Goal: Information Seeking & Learning: Understand process/instructions

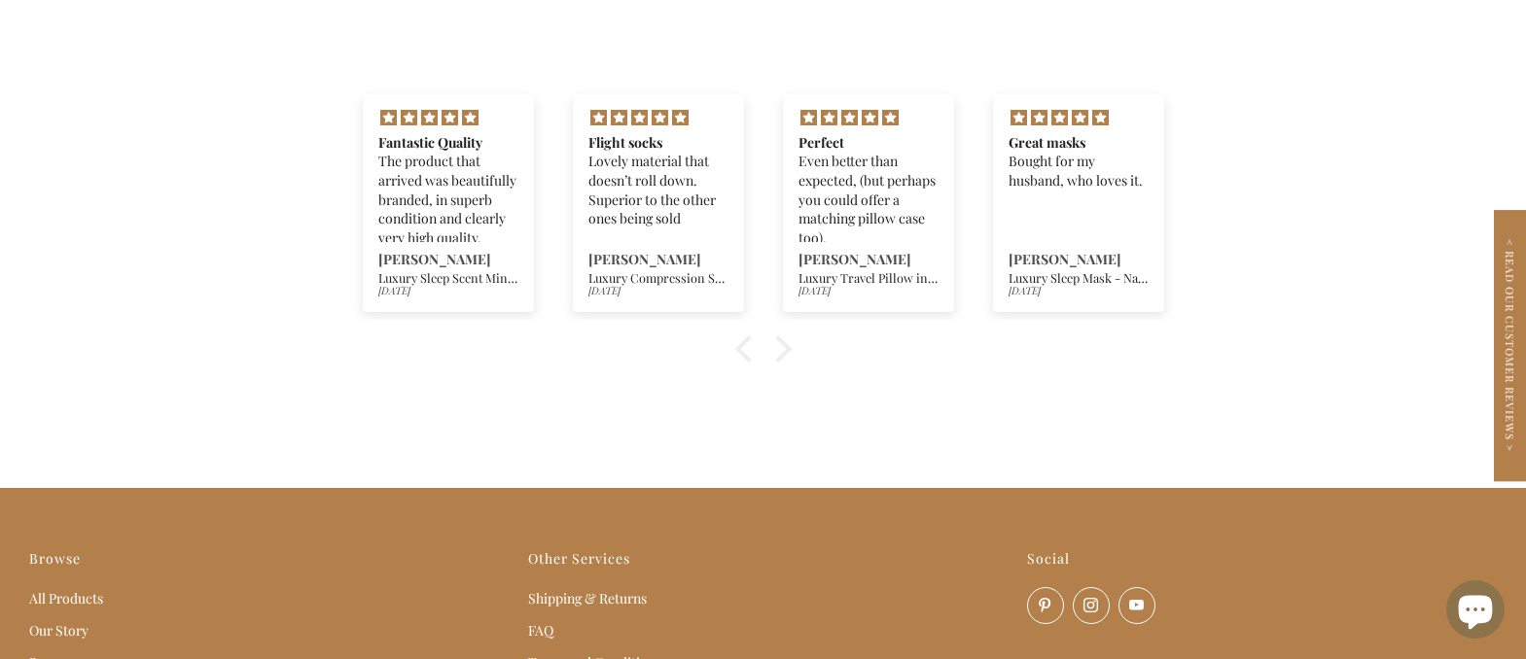
scroll to position [2203, 0]
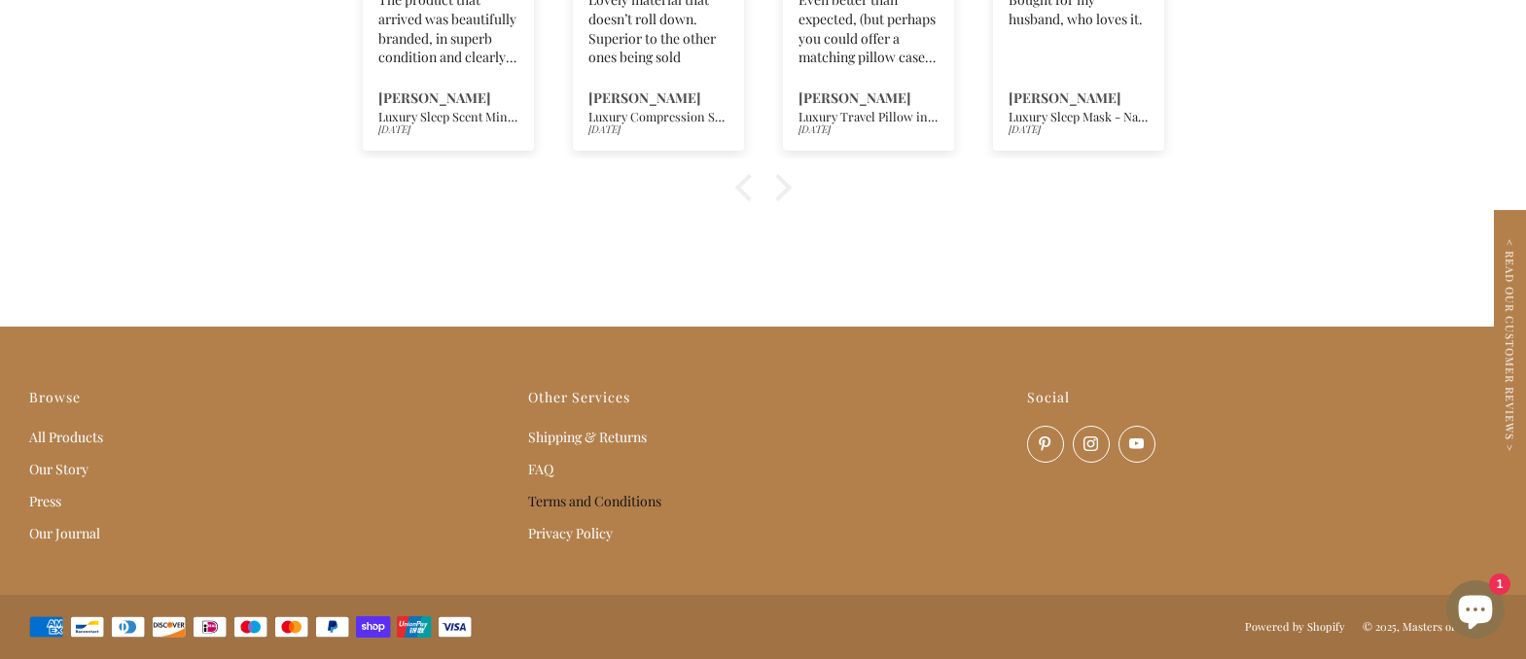
click at [568, 501] on link "Terms and Conditions" at bounding box center [594, 501] width 133 height 18
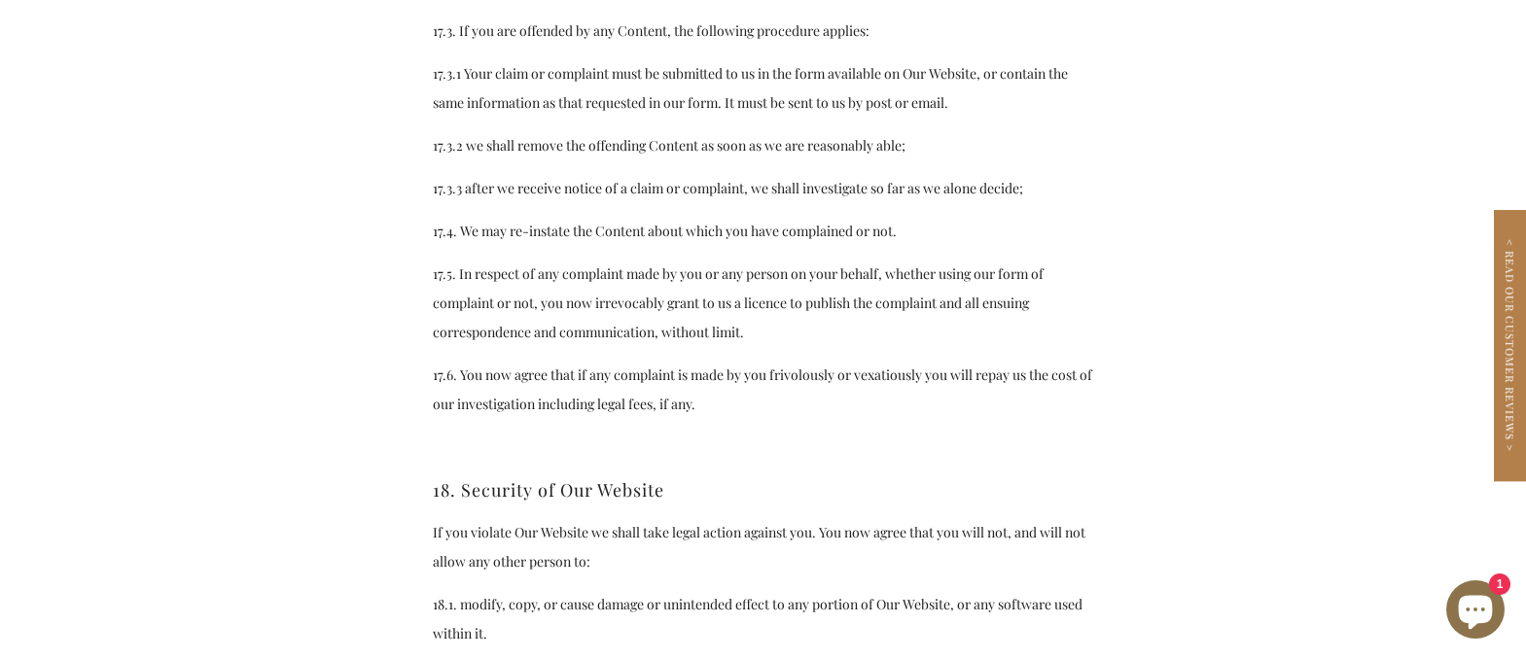
scroll to position [11084, 0]
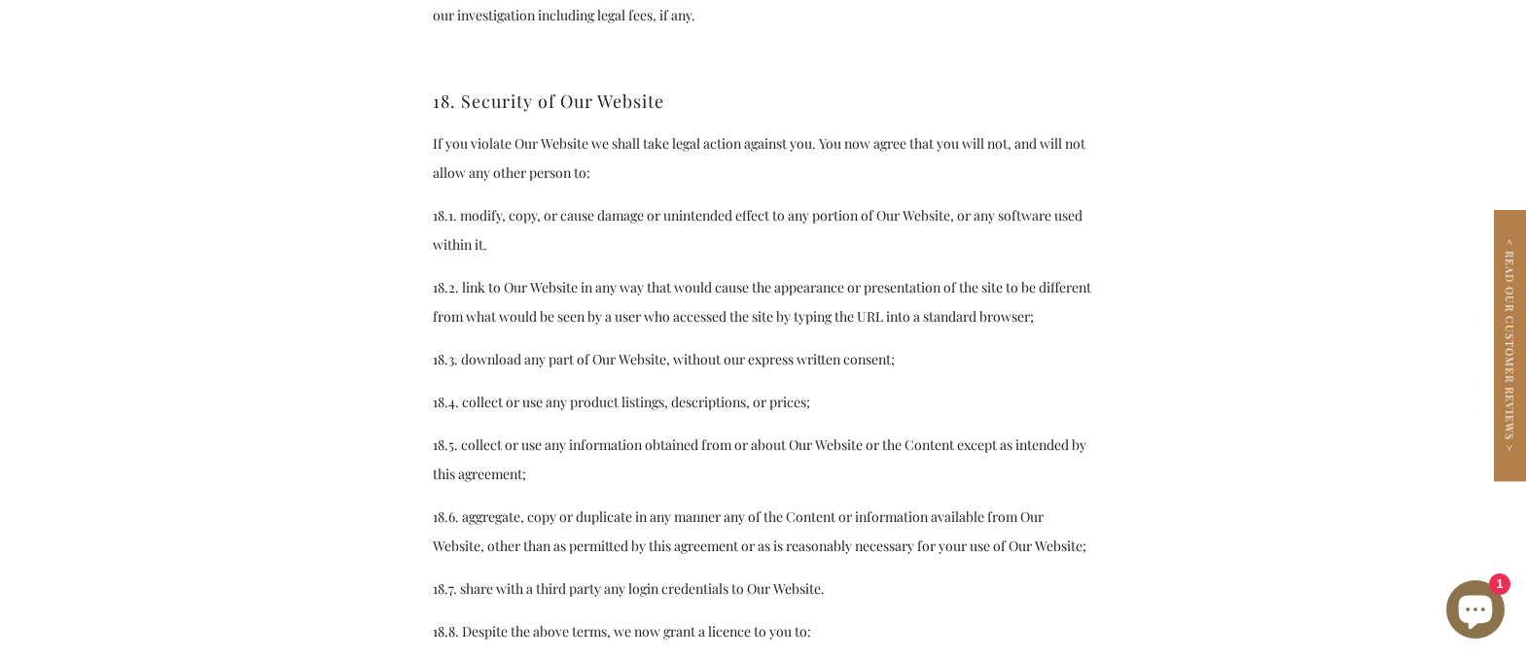
drag, startPoint x: 607, startPoint y: 336, endPoint x: 380, endPoint y: 358, distance: 227.5
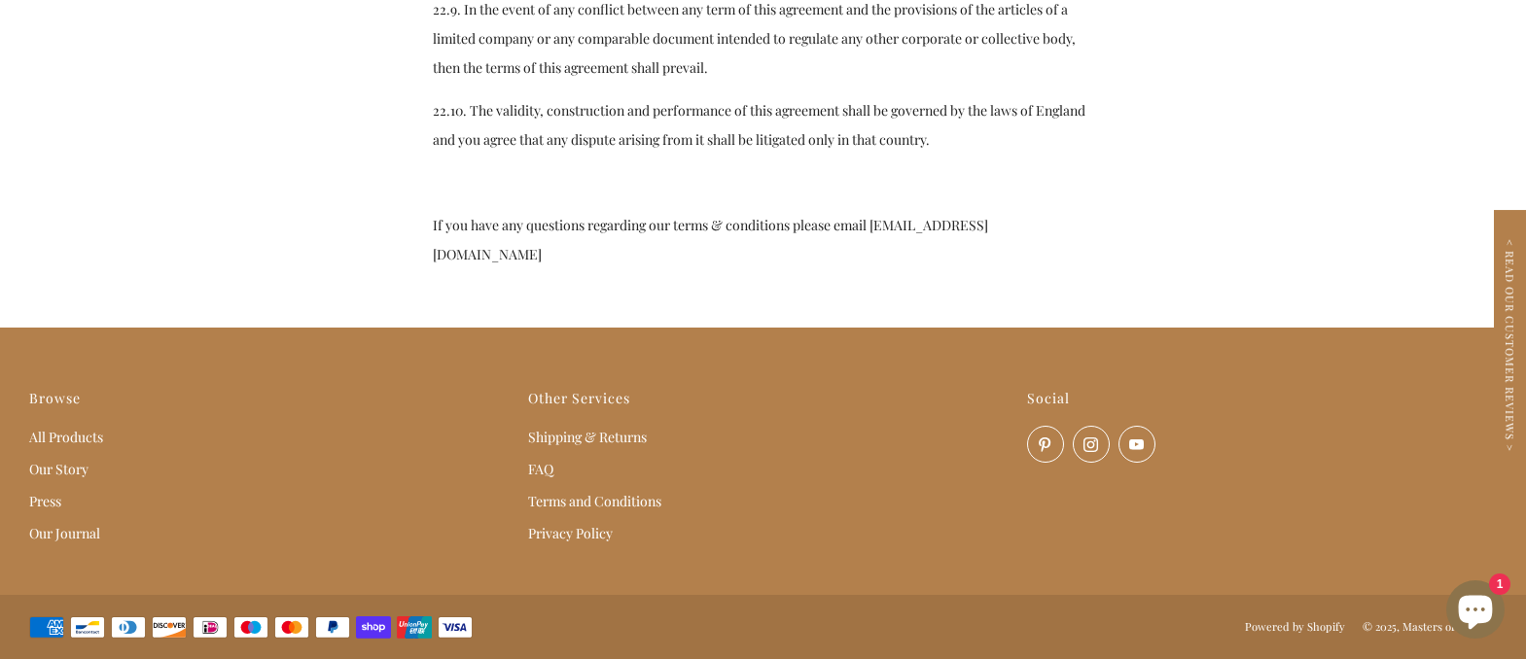
scroll to position [14214, 0]
click at [568, 503] on link "Terms and Conditions" at bounding box center [594, 501] width 133 height 18
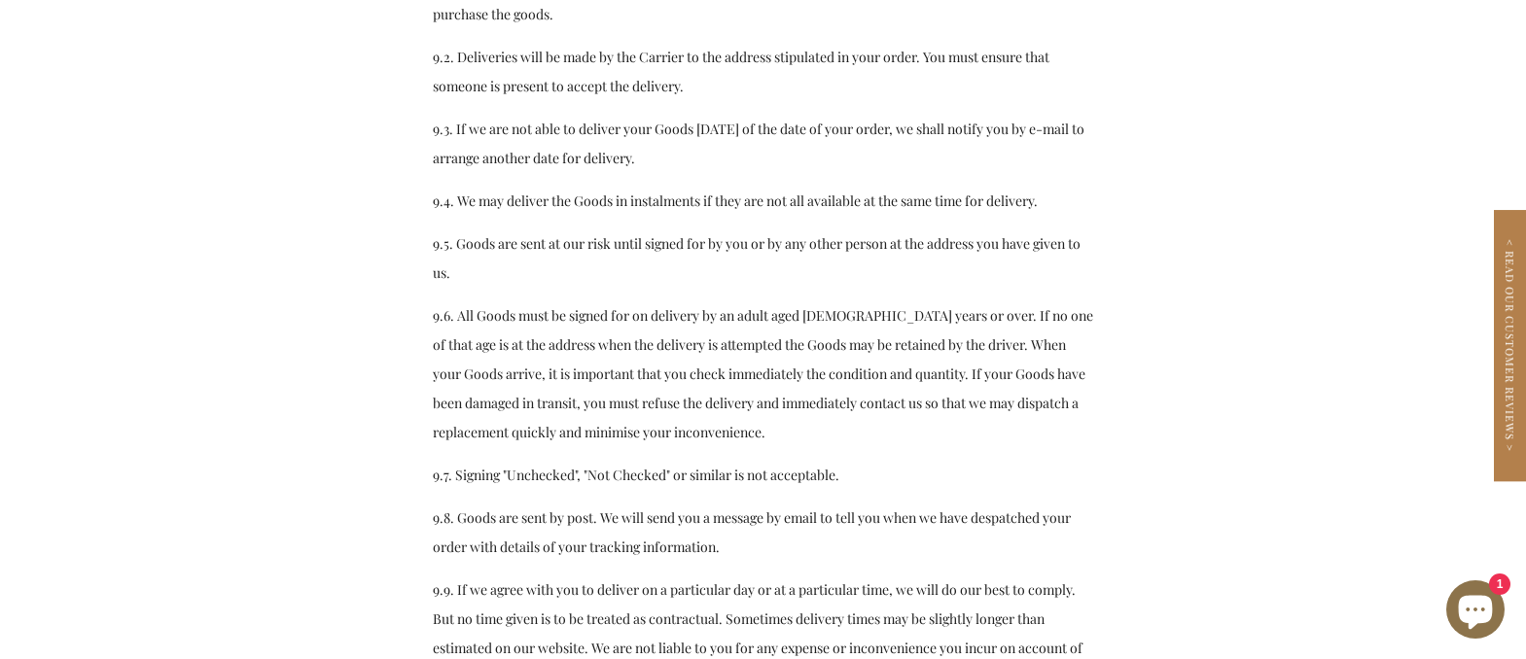
scroll to position [6028, 0]
